Goal: Complete application form

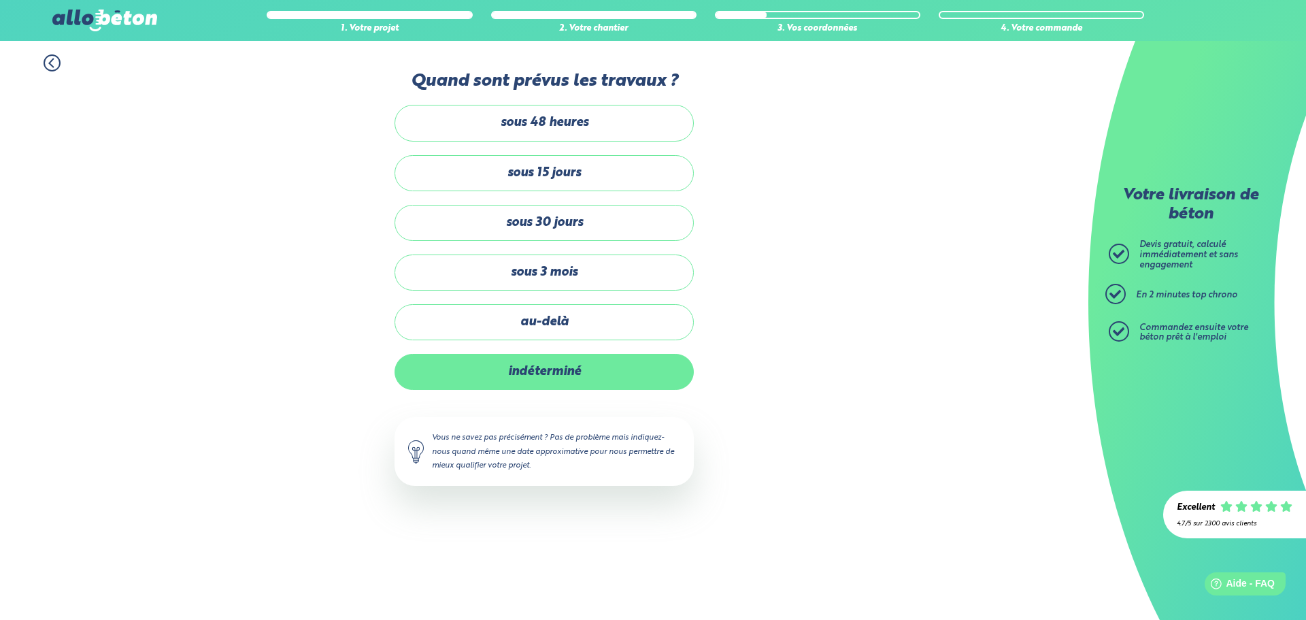
click at [579, 384] on label "indéterminé" at bounding box center [543, 372] width 299 height 36
click at [0, 0] on input "indéterminé" at bounding box center [0, 0] width 0 height 0
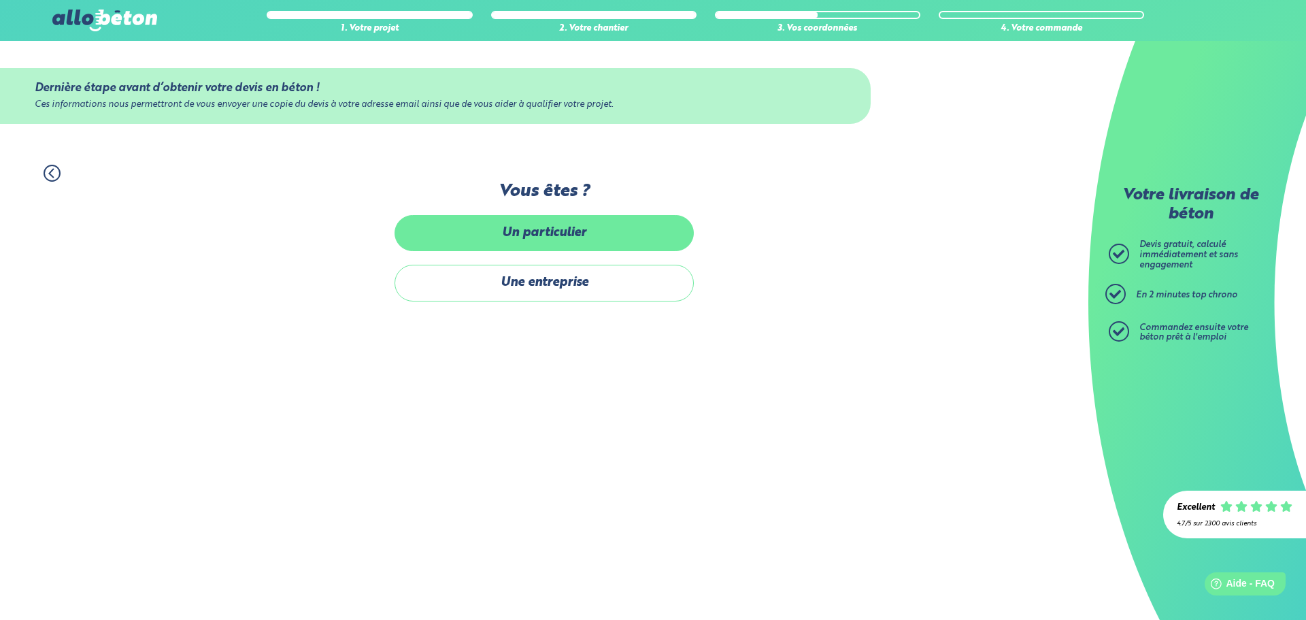
click at [582, 241] on label "Un particulier" at bounding box center [543, 233] width 299 height 36
click at [0, 0] on input "Un particulier" at bounding box center [0, 0] width 0 height 0
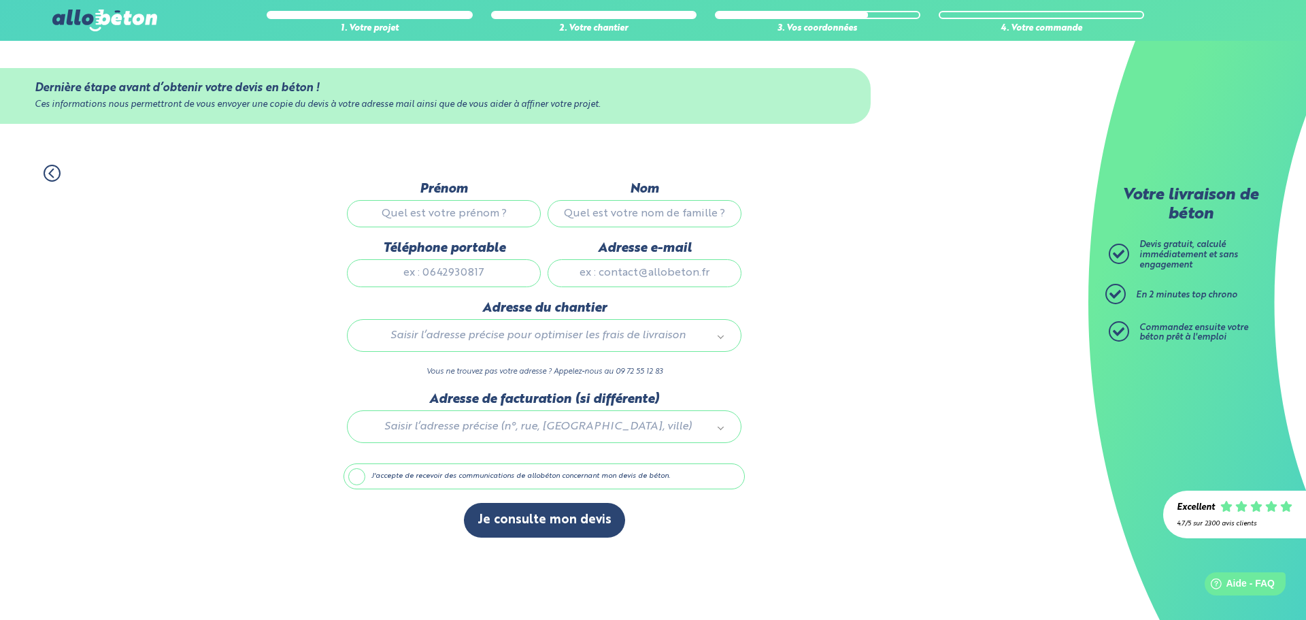
click at [445, 212] on input "Prénom" at bounding box center [444, 213] width 194 height 27
type input "[PERSON_NAME]"
type input "VIAULT"
type input "0783649745"
type input "[EMAIL_ADDRESS][DOMAIN_NAME]"
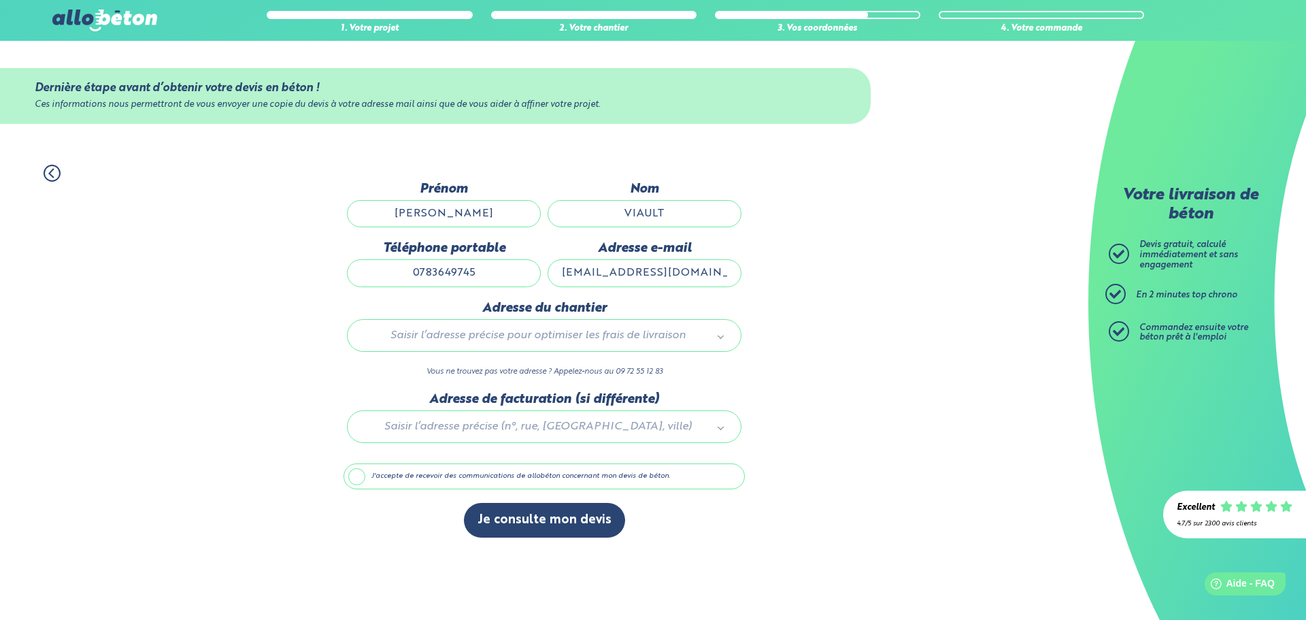
type input "6"
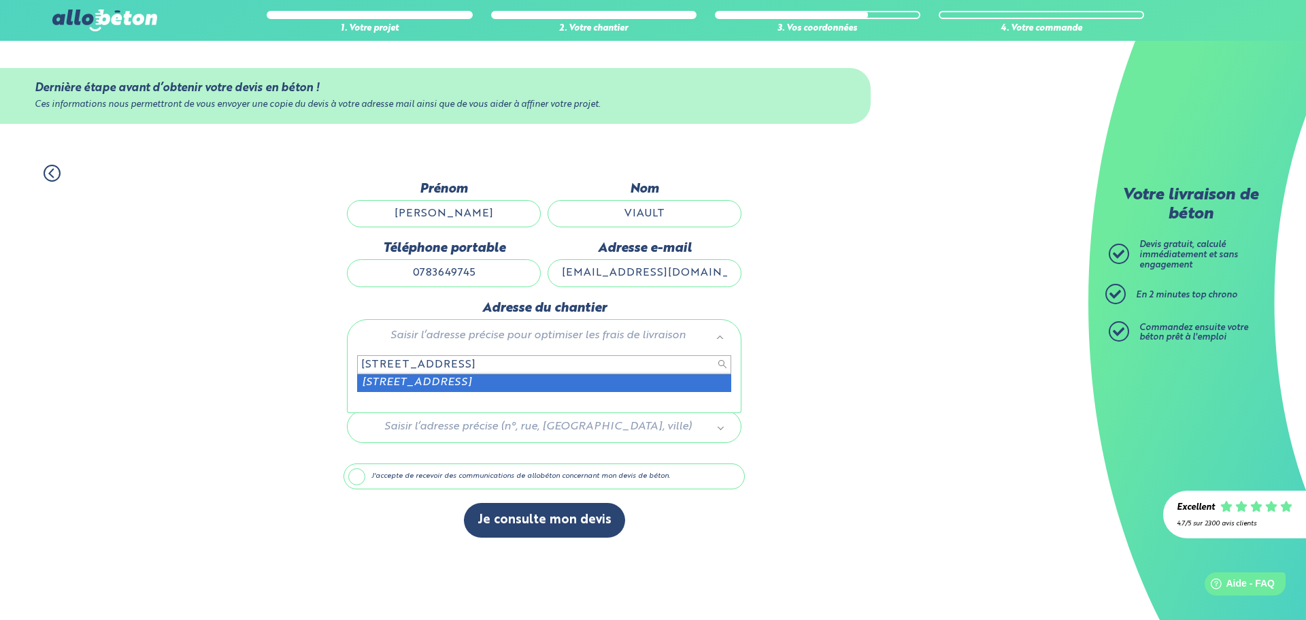
type input "[STREET_ADDRESS]"
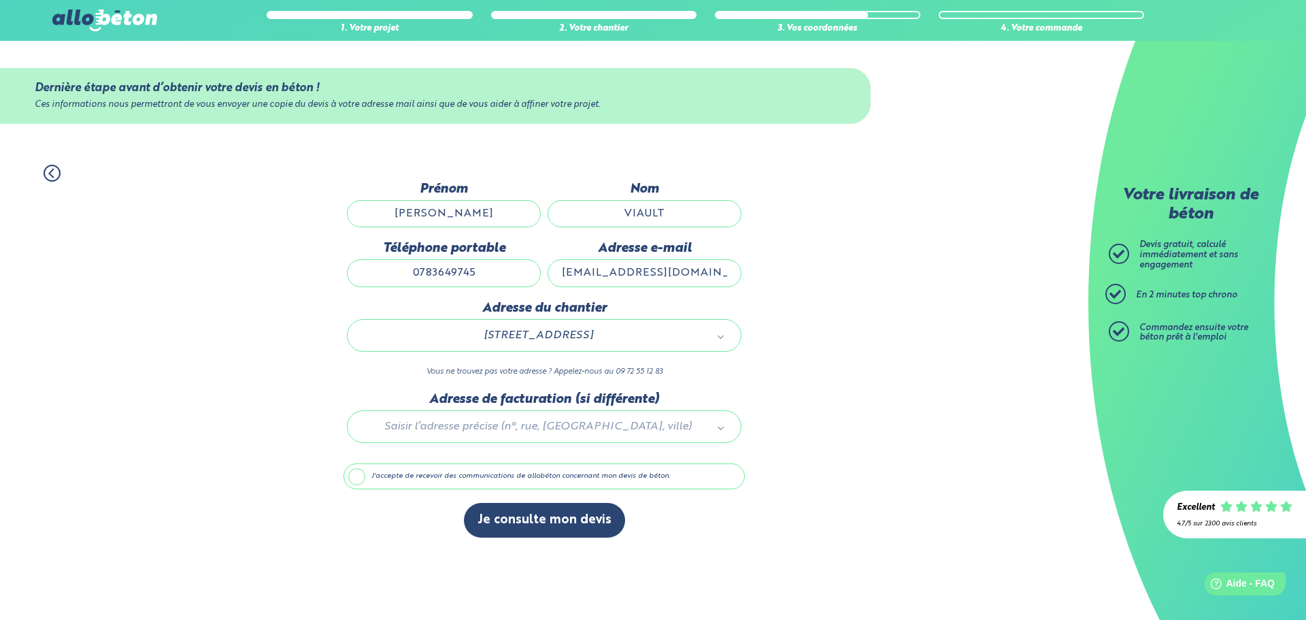
click at [407, 473] on label "J'accepte de recevoir des communications de allobéton concernant mon devis de b…" at bounding box center [543, 476] width 401 height 26
click at [0, 0] on input "J'accepte de recevoir des communications de allobéton concernant mon devis de b…" at bounding box center [0, 0] width 0 height 0
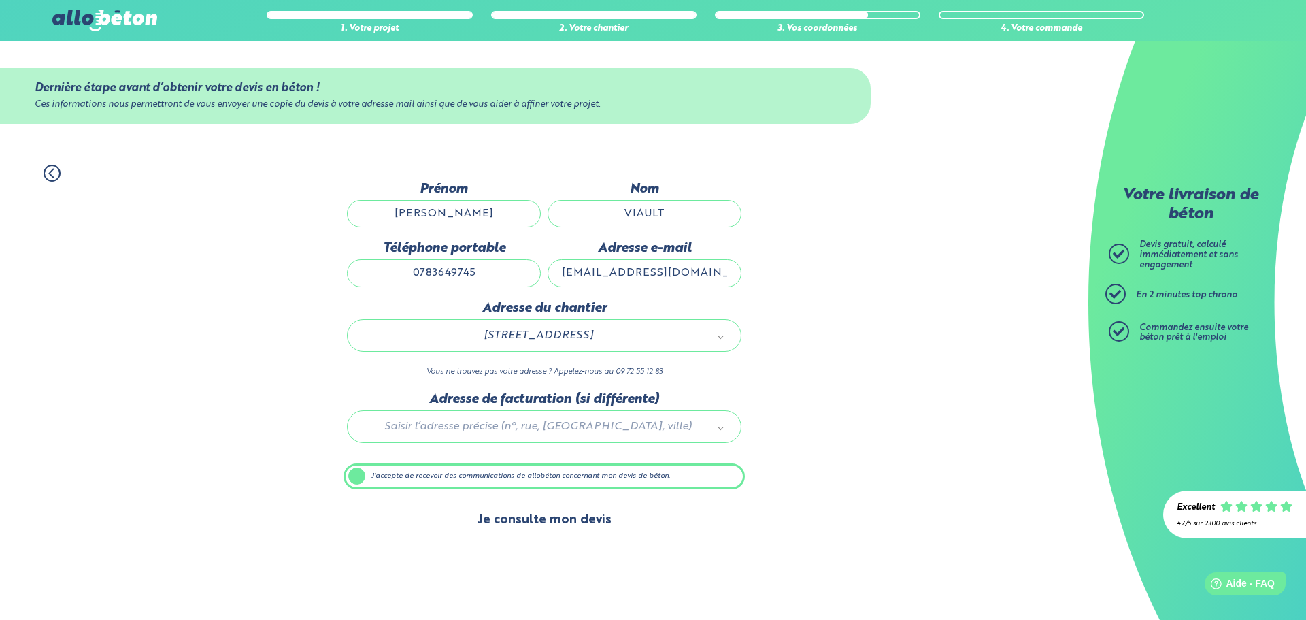
click at [518, 522] on button "Je consulte mon devis" at bounding box center [544, 520] width 161 height 35
